Goal: Task Accomplishment & Management: Use online tool/utility

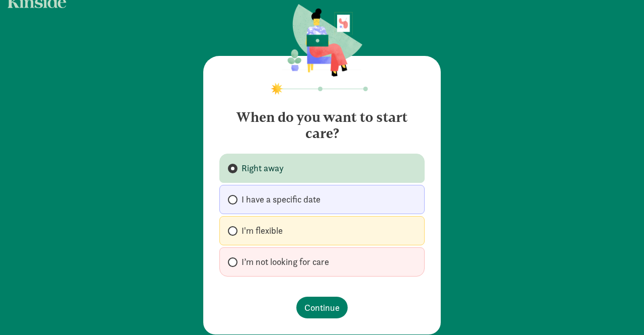
scroll to position [33, 0]
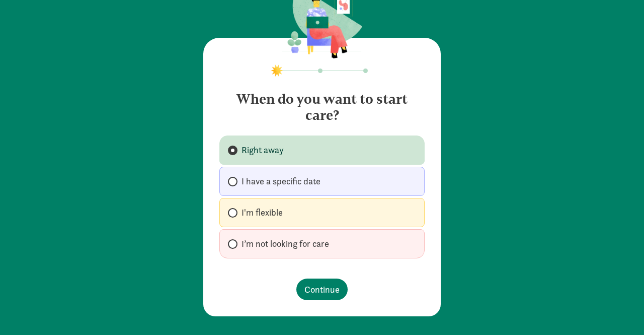
click at [293, 152] on label "Right away" at bounding box center [321, 149] width 205 height 29
click at [235, 152] on input "Right away" at bounding box center [231, 150] width 7 height 7
click at [311, 282] on span "Continue" at bounding box center [321, 289] width 35 height 14
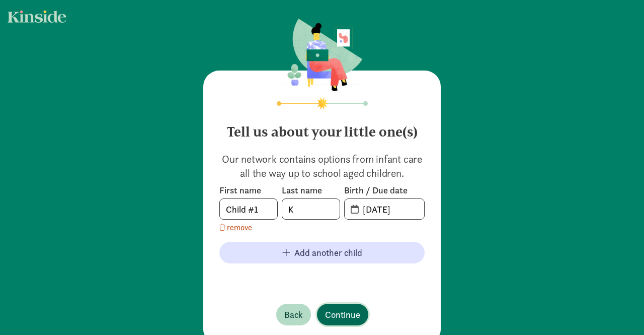
scroll to position [26, 0]
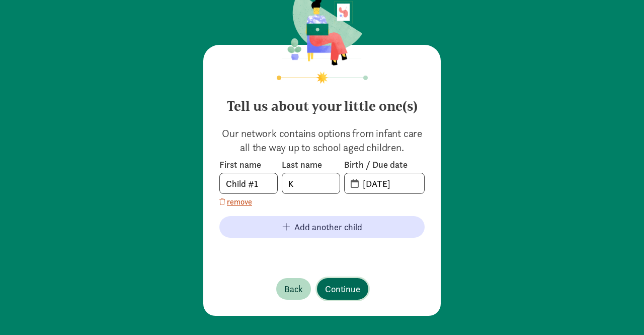
click at [336, 283] on span "Continue" at bounding box center [342, 289] width 35 height 14
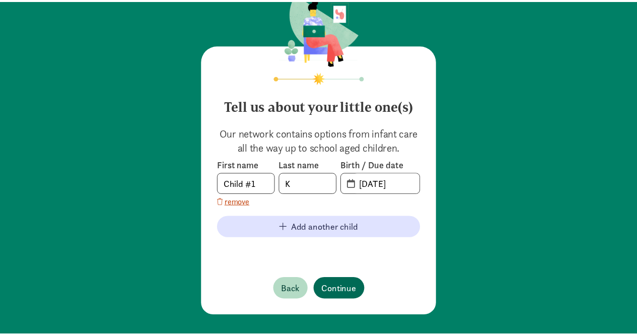
scroll to position [0, 0]
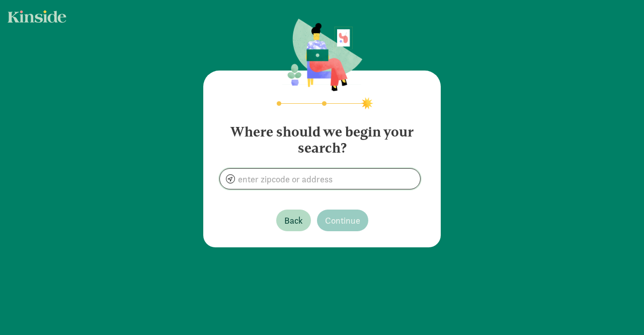
click at [305, 179] on input at bounding box center [320, 179] width 200 height 20
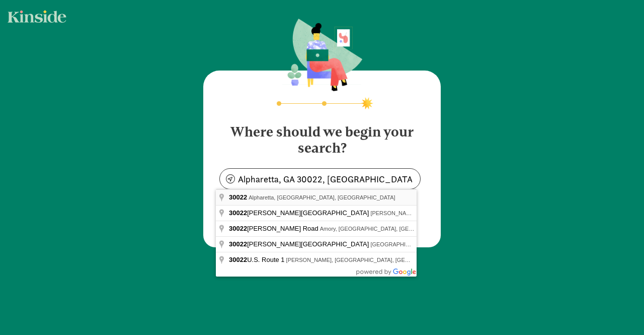
type input "[PERSON_NAME][GEOGRAPHIC_DATA], [GEOGRAPHIC_DATA]"
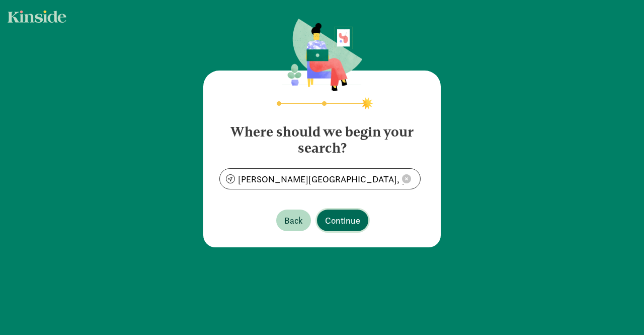
click at [333, 219] on span "Continue" at bounding box center [342, 220] width 35 height 14
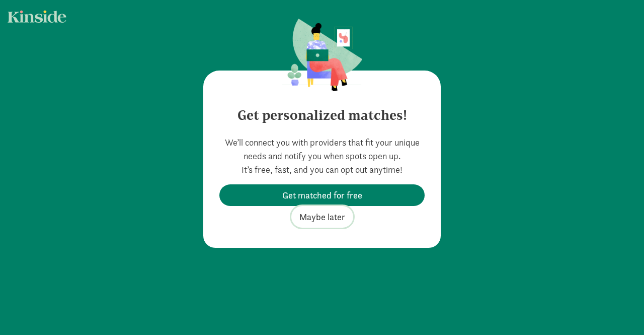
click at [331, 218] on span "Maybe later" at bounding box center [322, 217] width 46 height 14
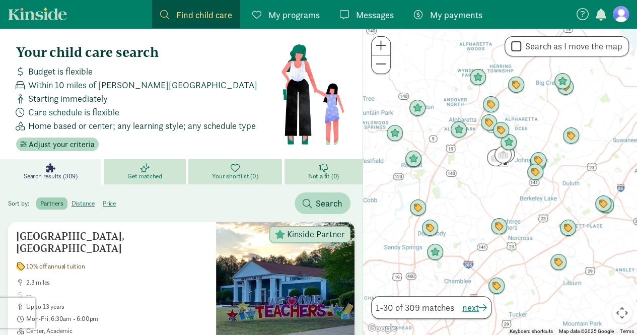
click at [193, 14] on span "Find child care" at bounding box center [204, 15] width 56 height 14
click at [163, 14] on span at bounding box center [164, 14] width 9 height 9
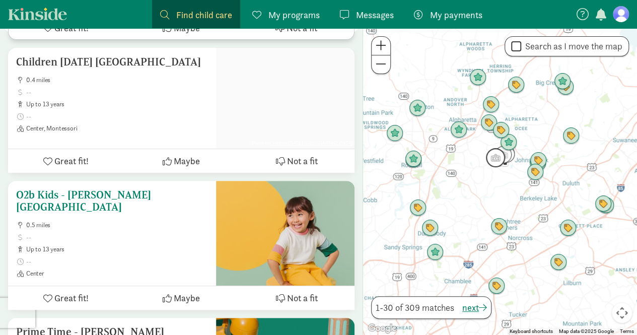
scroll to position [3898, 0]
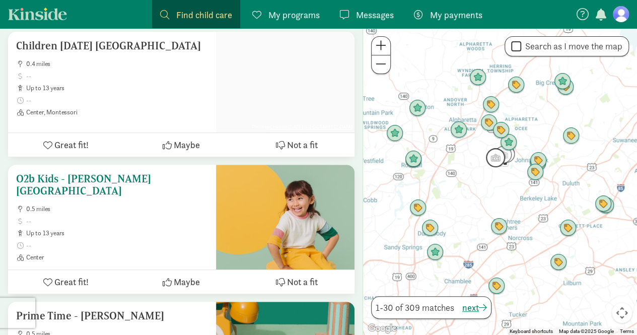
click at [181, 205] on span "0.5 miles" at bounding box center [117, 209] width 182 height 8
